Goal: Task Accomplishment & Management: Manage account settings

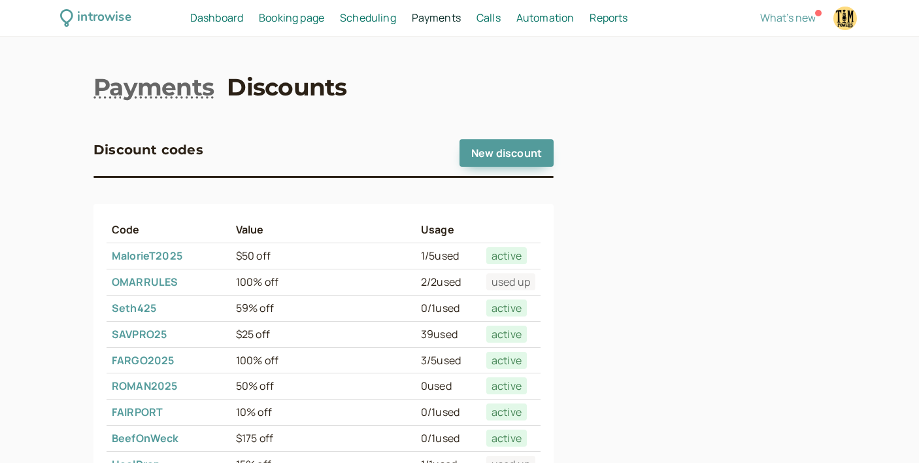
click at [358, 16] on span "Scheduling" at bounding box center [368, 17] width 56 height 14
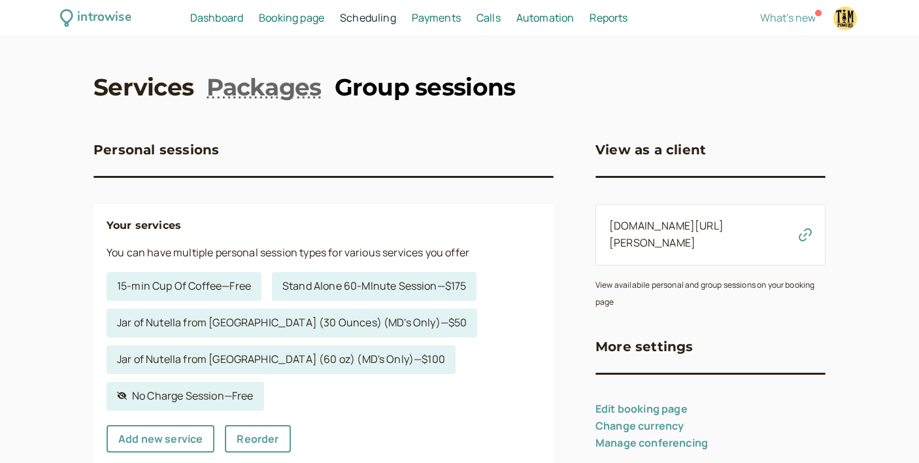
click at [410, 82] on link "Group sessions" at bounding box center [425, 87] width 181 height 33
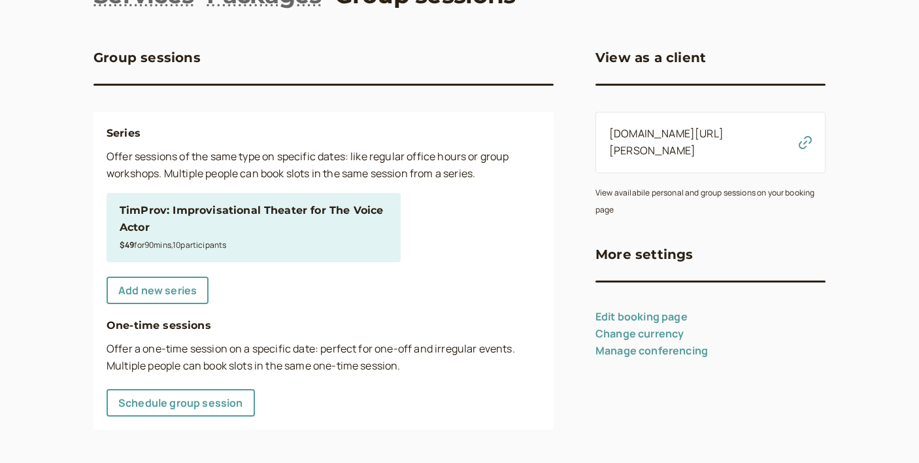
scroll to position [95, 0]
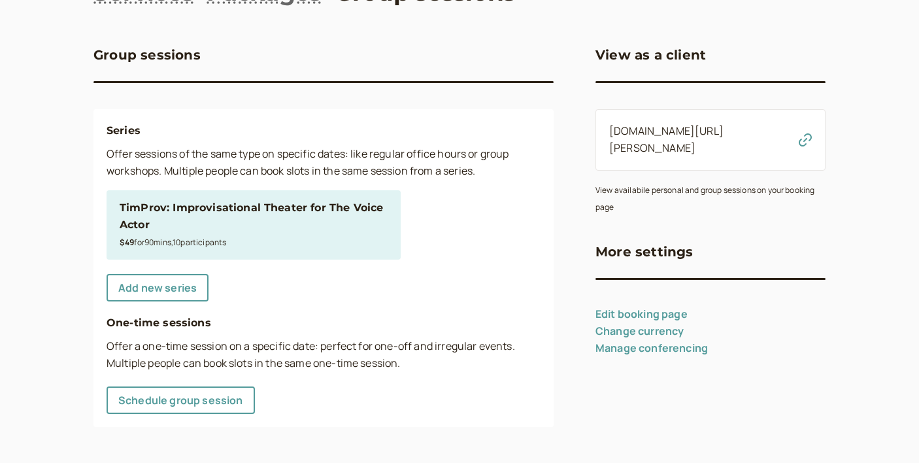
click at [242, 203] on div "TimProv: Improvisational Theater for The Voice Actor" at bounding box center [254, 216] width 268 height 34
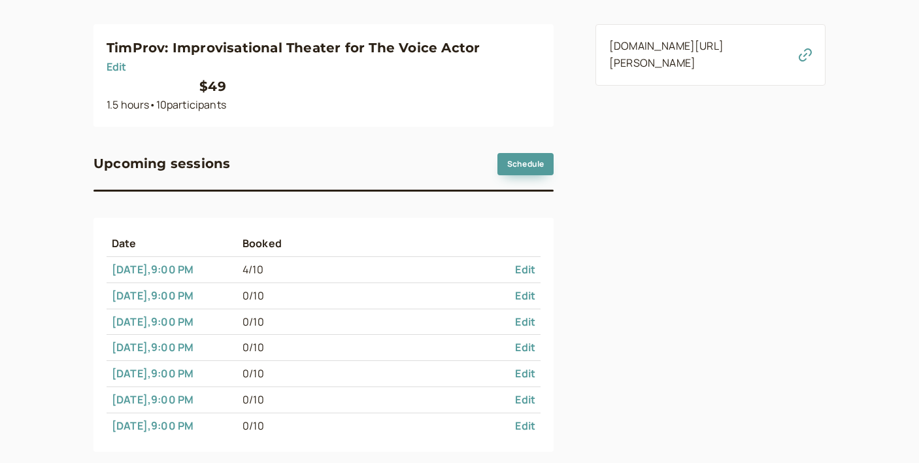
scroll to position [205, 0]
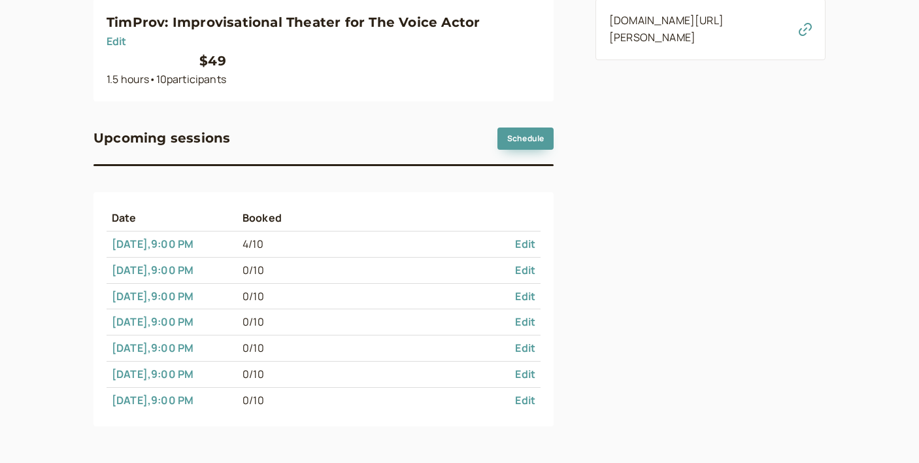
click at [172, 241] on link "[DATE] 9:00 PM" at bounding box center [153, 244] width 82 height 14
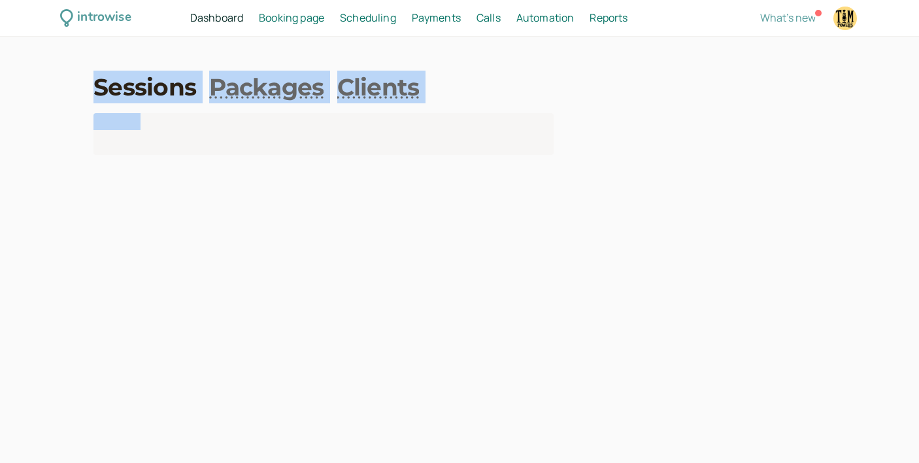
click at [172, 241] on div "introwise Dashboard Dashboard Booking page Booking Scheduling Scheduling Paymen…" at bounding box center [459, 231] width 919 height 463
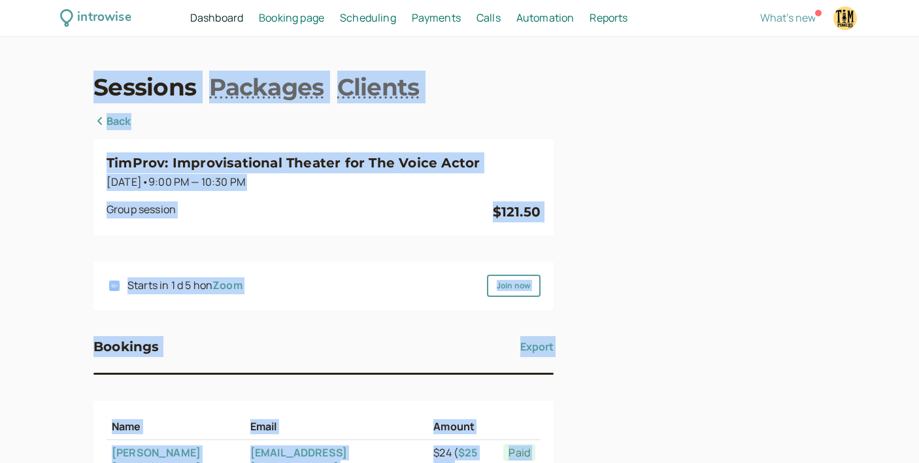
click at [348, 273] on div "Starts in 1 d 5 h on Zoom Join now" at bounding box center [323, 285] width 460 height 48
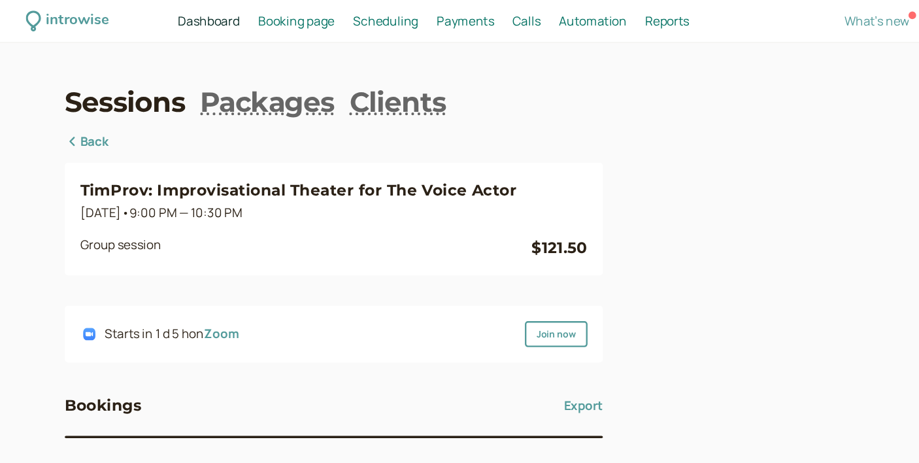
click at [118, 119] on link "Back" at bounding box center [112, 121] width 38 height 17
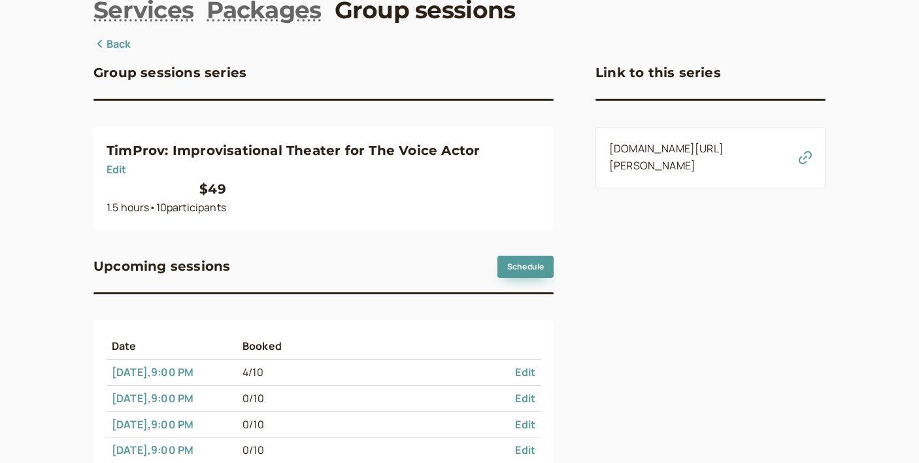
scroll to position [205, 0]
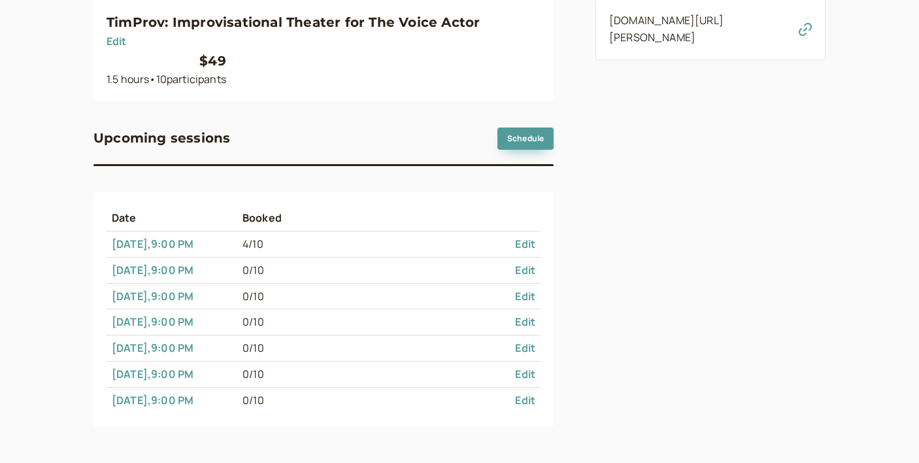
click at [522, 369] on link "Edit" at bounding box center [525, 374] width 20 height 14
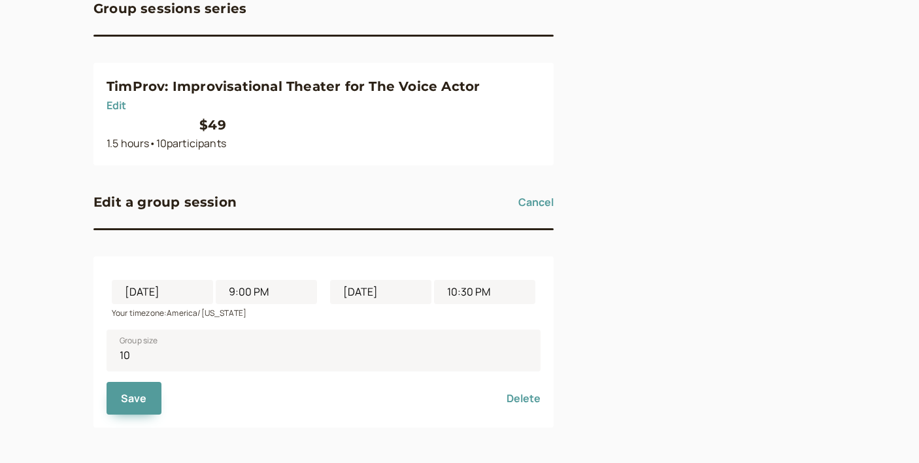
scroll to position [142, 0]
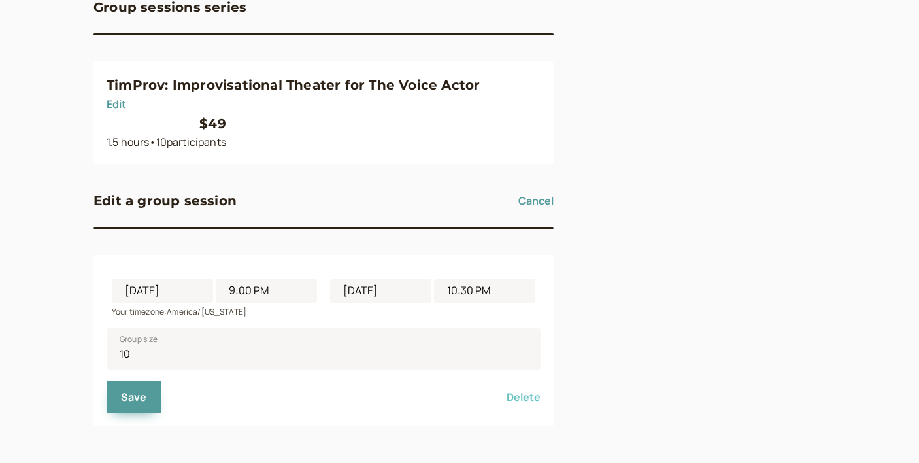
click at [529, 399] on button "Delete" at bounding box center [523, 396] width 34 height 33
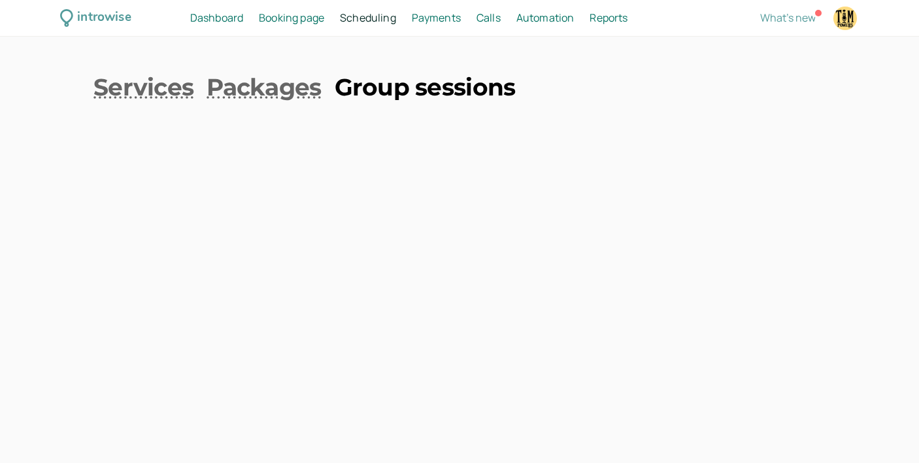
click at [364, 94] on link "Group sessions" at bounding box center [425, 87] width 181 height 33
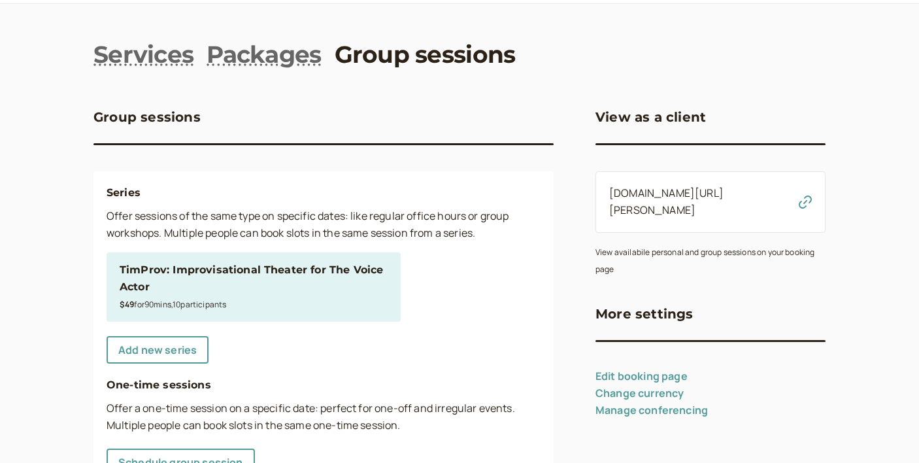
scroll to position [37, 0]
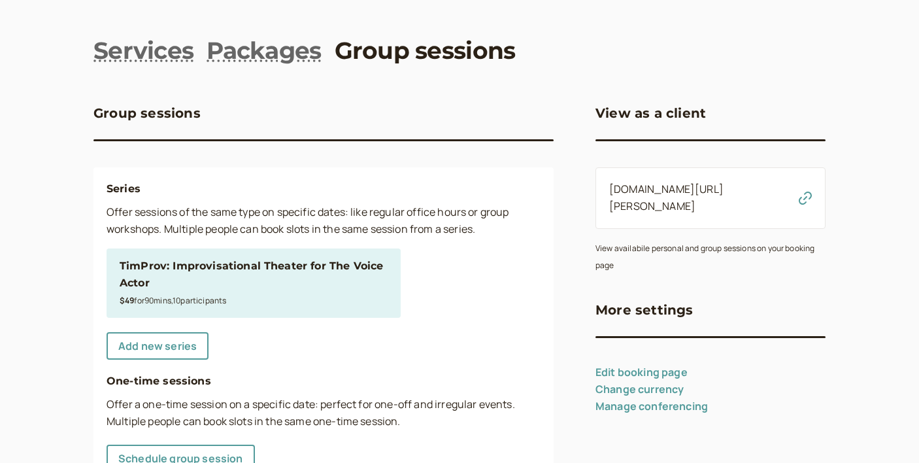
click at [305, 266] on div "TimProv: Improvisational Theater for The Voice Actor" at bounding box center [254, 274] width 268 height 34
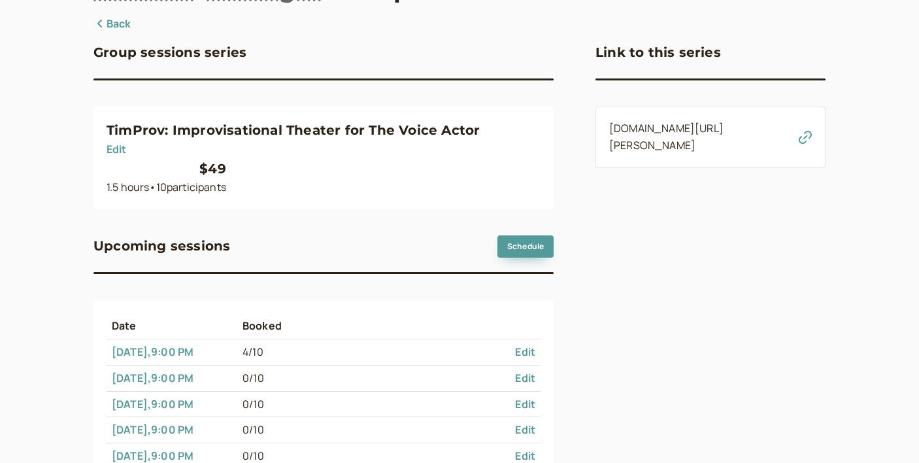
scroll to position [179, 0]
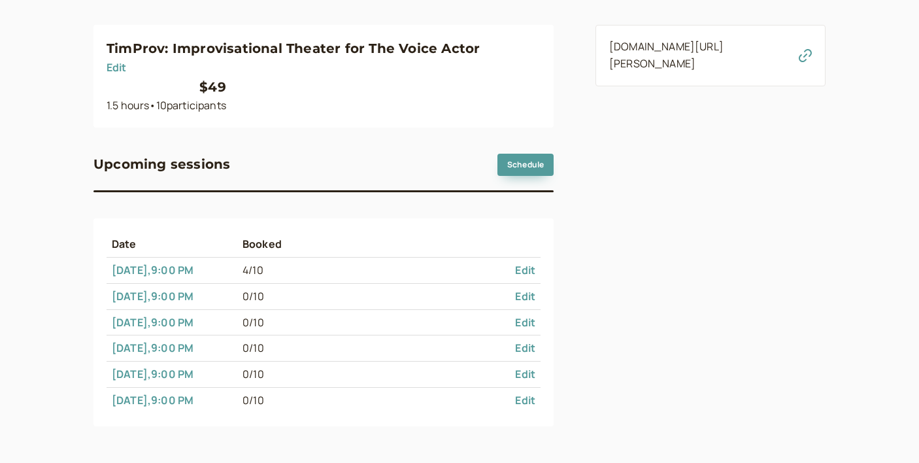
click at [159, 269] on link "[DATE] 9:00 PM" at bounding box center [153, 270] width 82 height 14
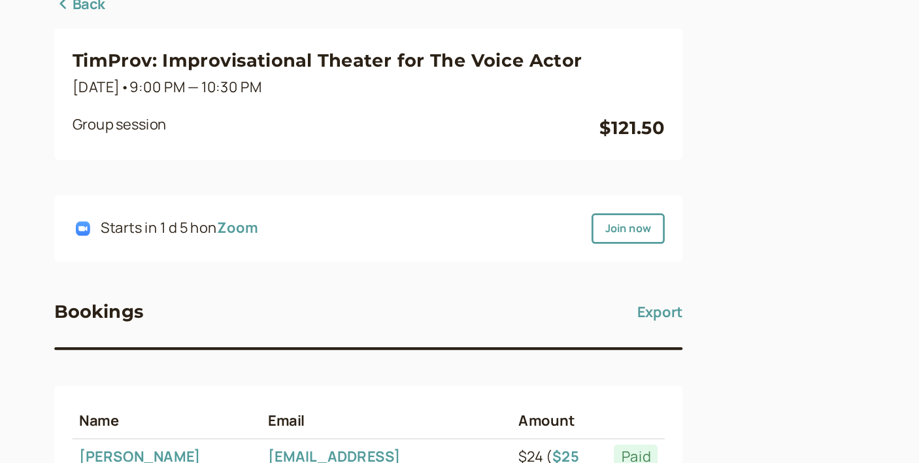
scroll to position [97, 0]
